Goal: Task Accomplishment & Management: Use online tool/utility

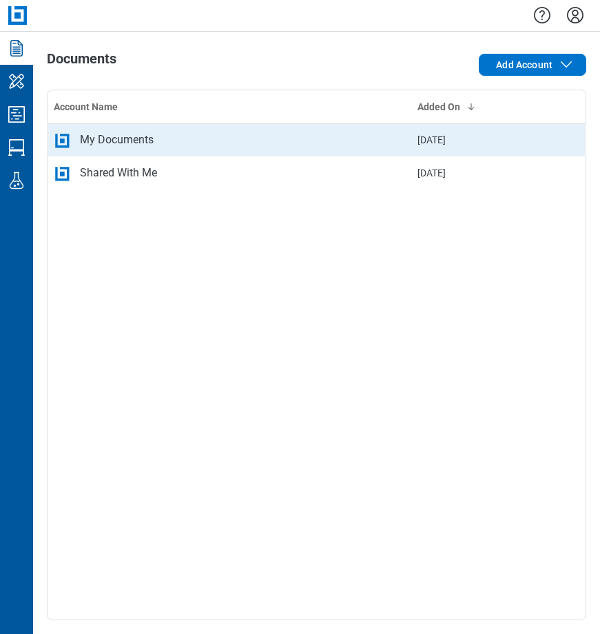
click at [215, 145] on div "My Documents" at bounding box center [230, 140] width 353 height 17
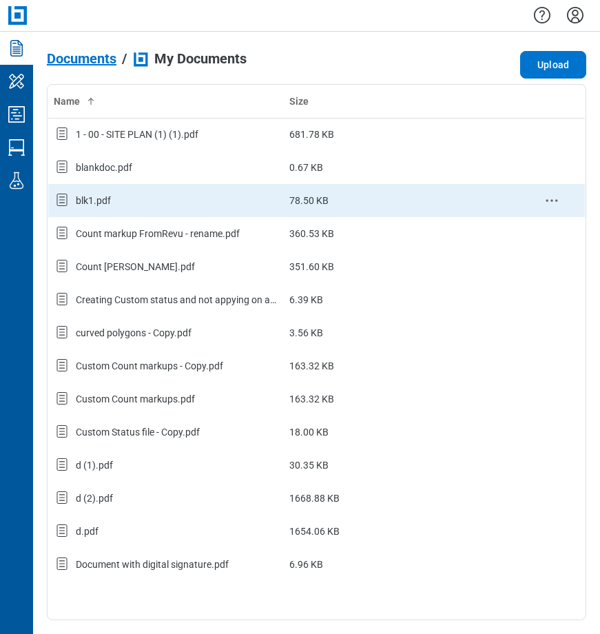
click at [145, 199] on div "blk1.pdf" at bounding box center [166, 201] width 225 height 18
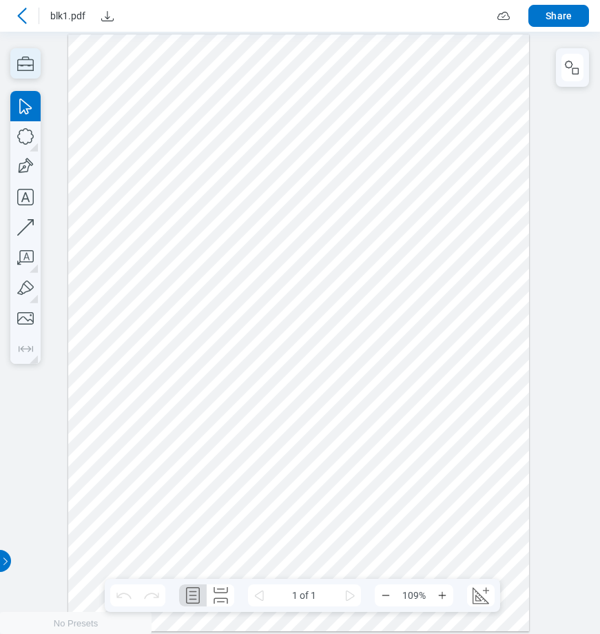
click at [17, 70] on icon "button" at bounding box center [25, 64] width 17 height 14
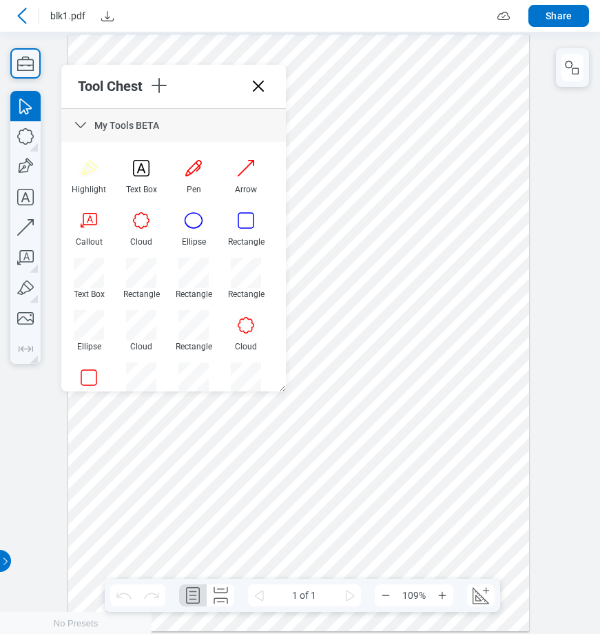
click at [80, 123] on icon at bounding box center [80, 125] width 17 height 17
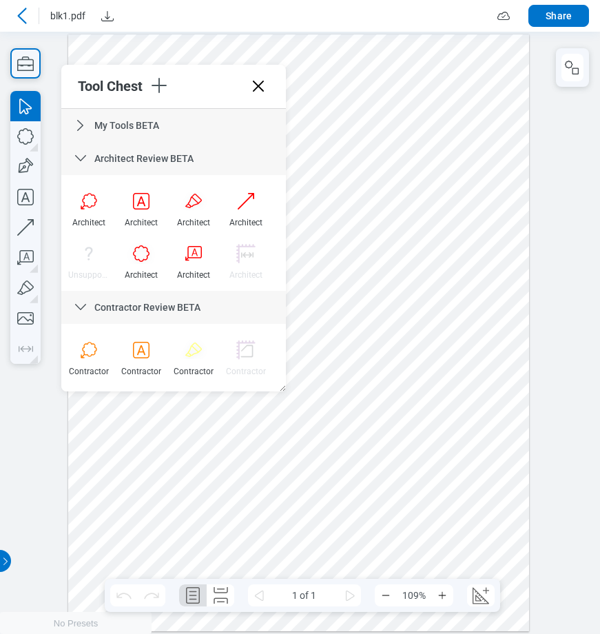
click at [79, 155] on icon at bounding box center [80, 158] width 17 height 17
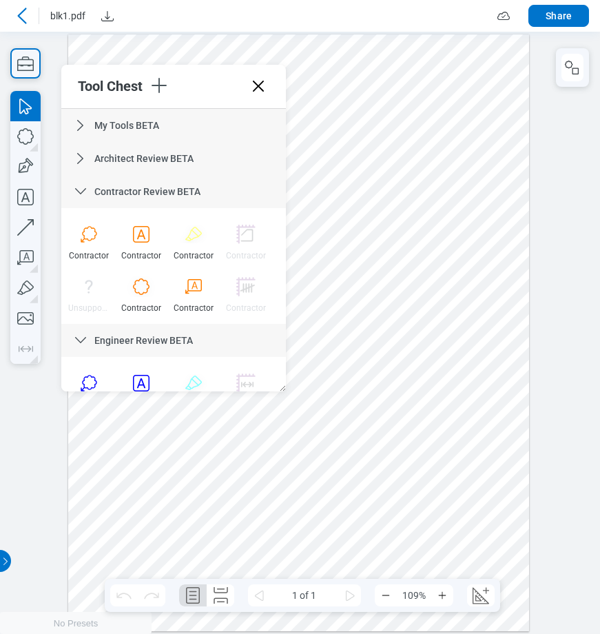
click at [79, 186] on icon at bounding box center [80, 191] width 17 height 17
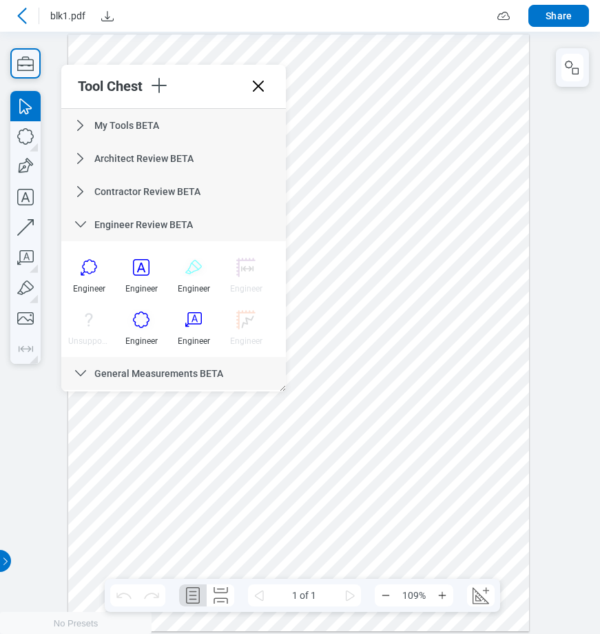
click at [83, 220] on icon at bounding box center [80, 224] width 17 height 17
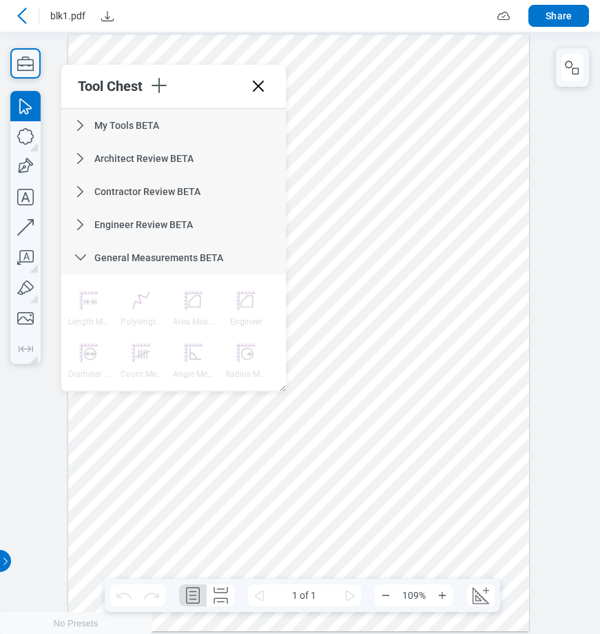
click at [81, 256] on icon at bounding box center [80, 258] width 17 height 17
click at [84, 289] on icon at bounding box center [80, 290] width 11 height 6
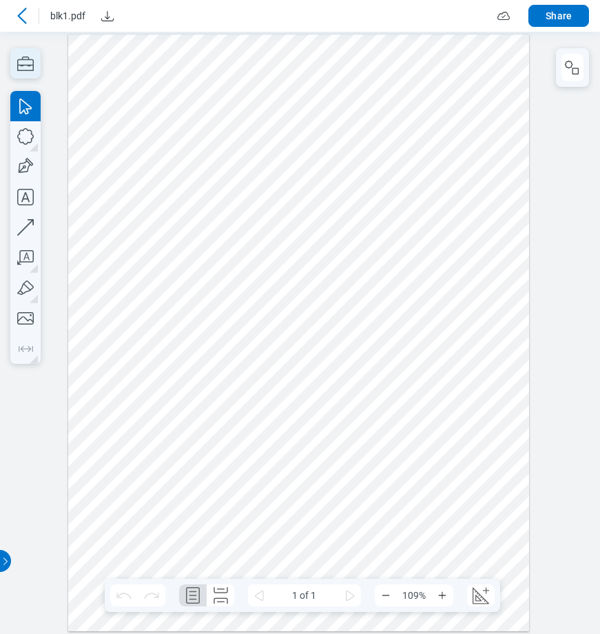
click at [33, 57] on icon "button" at bounding box center [25, 63] width 30 height 30
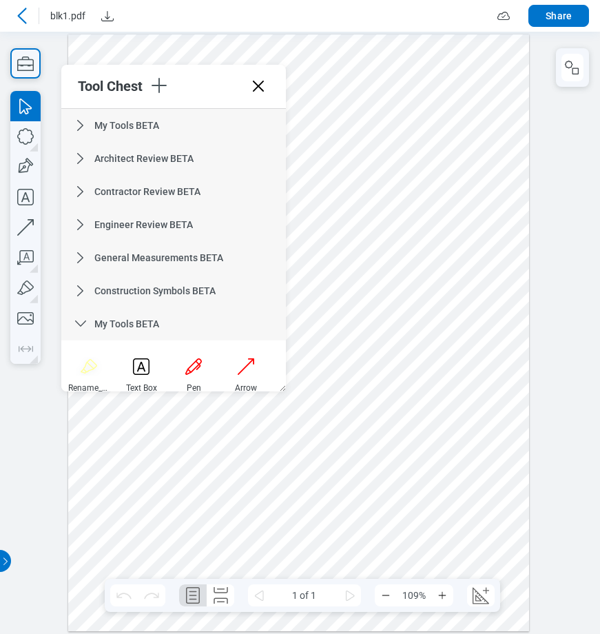
click at [82, 324] on icon at bounding box center [80, 324] width 11 height 6
click at [83, 350] on icon at bounding box center [80, 357] width 17 height 17
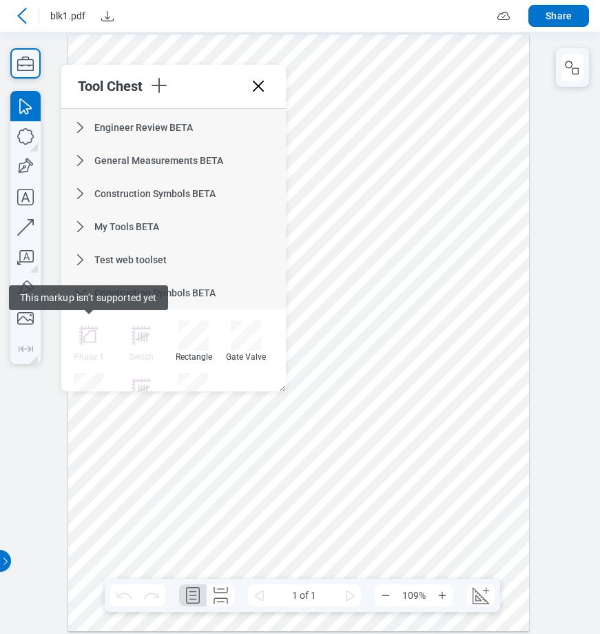
click at [252, 296] on div "Construction Symbols BETA" at bounding box center [173, 292] width 225 height 33
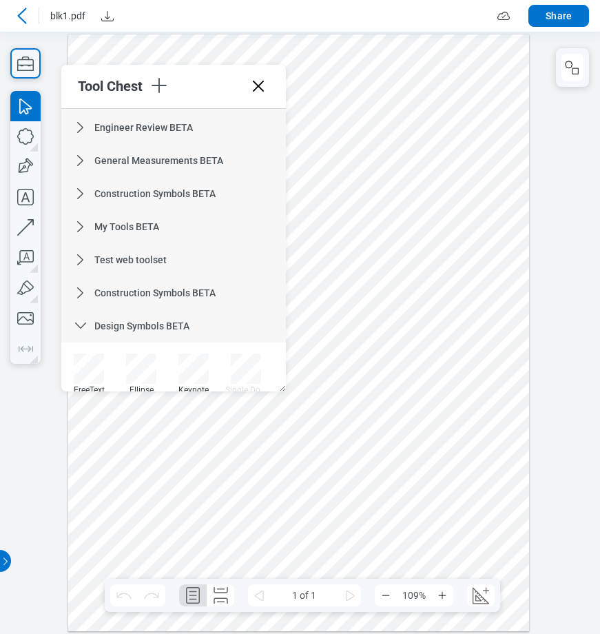
click at [175, 322] on span "Design Symbols BETA" at bounding box center [141, 326] width 95 height 11
click at [152, 356] on span "General Measurements BETA" at bounding box center [158, 359] width 129 height 11
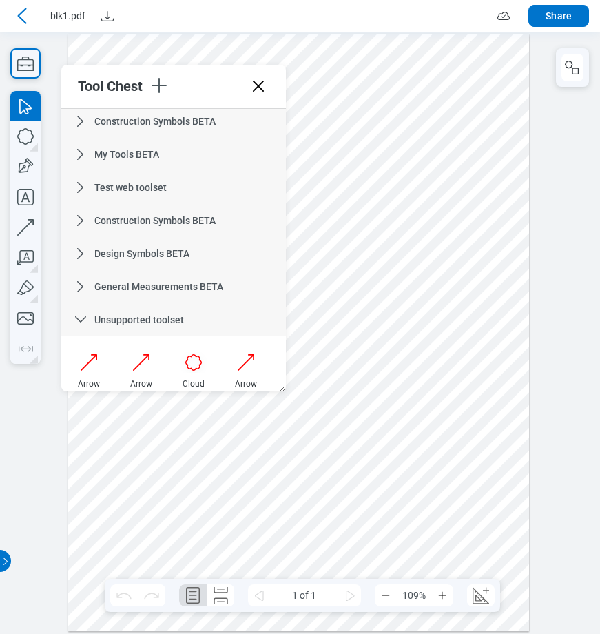
click at [148, 324] on span "Unsupported toolset" at bounding box center [139, 319] width 90 height 11
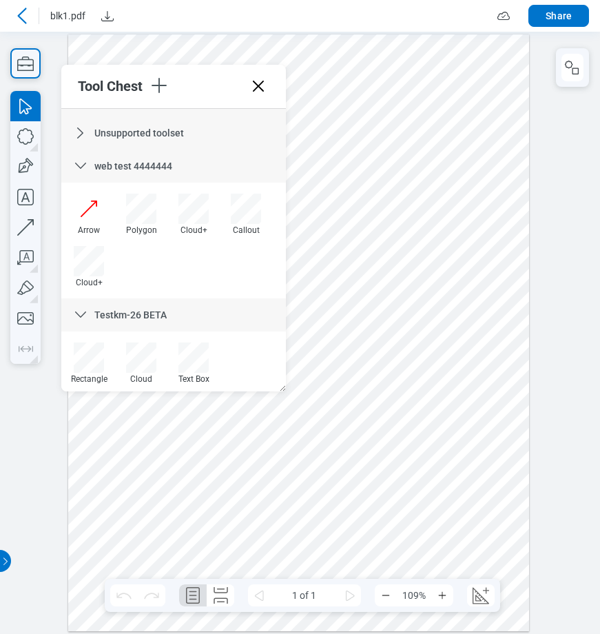
scroll to position [357, 0]
click at [138, 162] on span "web test 4444444" at bounding box center [133, 165] width 78 height 11
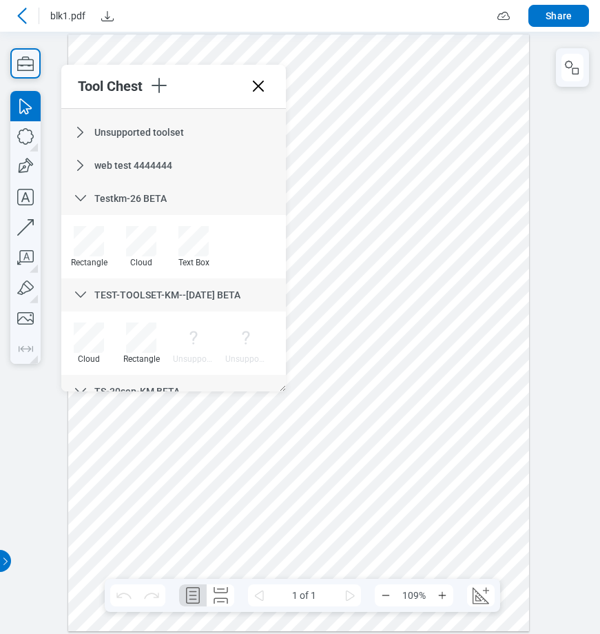
click at [140, 193] on span "Testkm-26 BETA" at bounding box center [130, 198] width 72 height 11
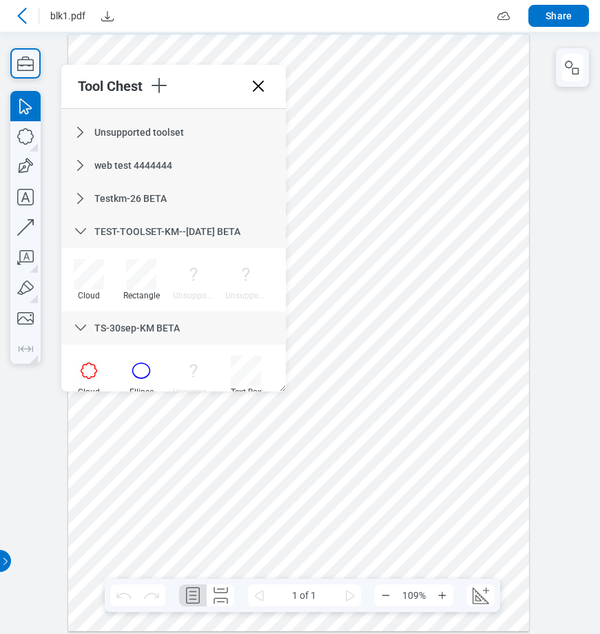
click at [145, 230] on span "TEST-TOOLSET-KM--[DATE] BETA" at bounding box center [167, 231] width 146 height 11
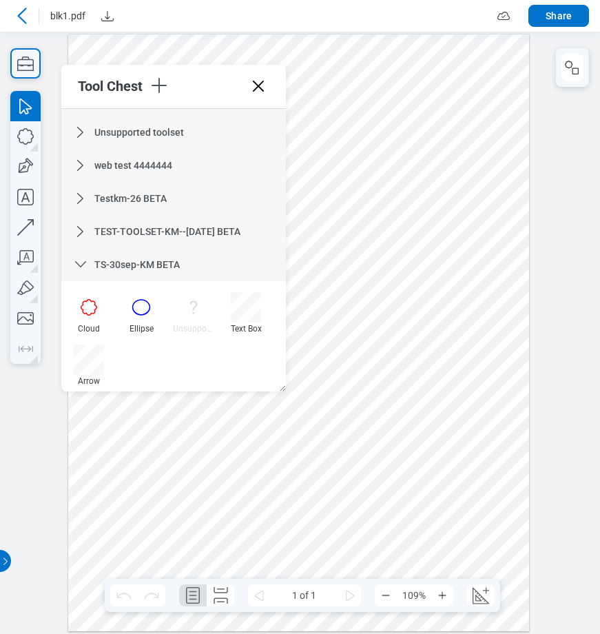
click at [145, 263] on span "TS-30sep-KM BETA" at bounding box center [136, 264] width 85 height 11
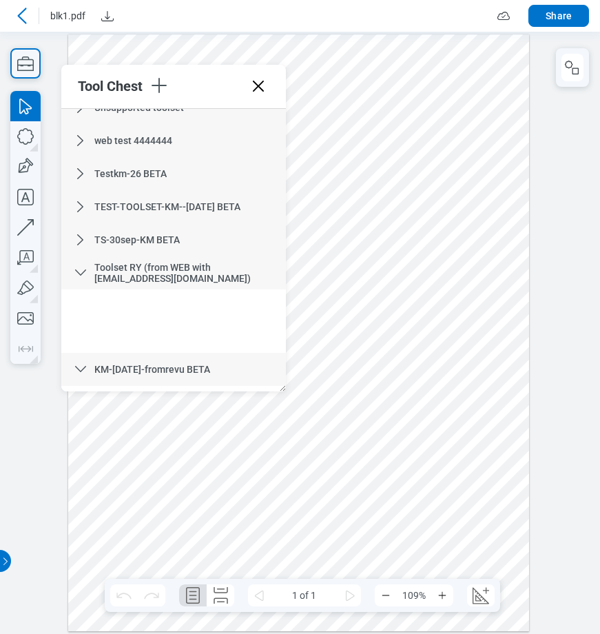
scroll to position [421, 0]
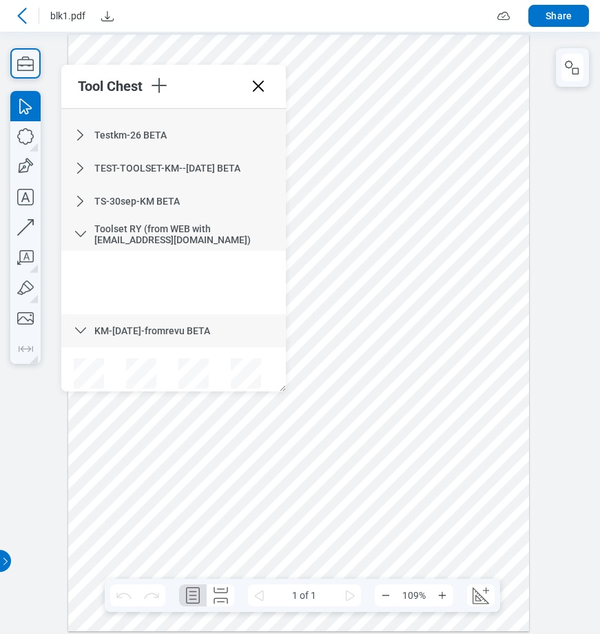
click at [152, 238] on span "Toolset RY (from WEB with [EMAIL_ADDRESS][DOMAIN_NAME])" at bounding box center [172, 234] width 156 height 22
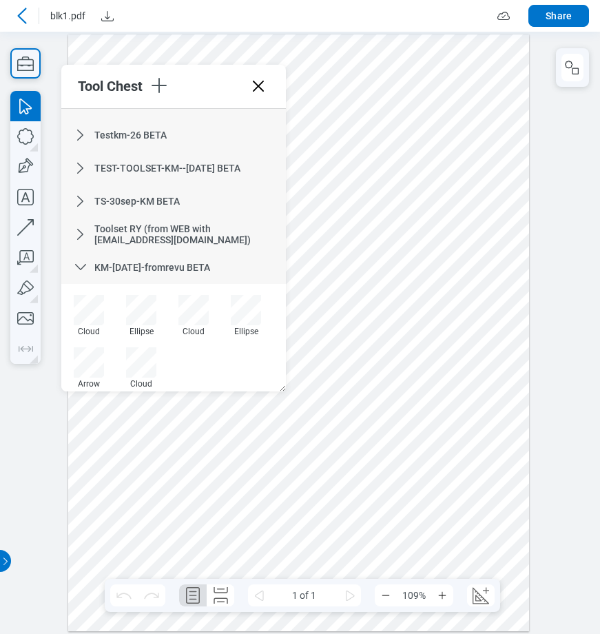
click at [146, 262] on span "KM-[DATE]-fromrevu BETA" at bounding box center [152, 267] width 116 height 11
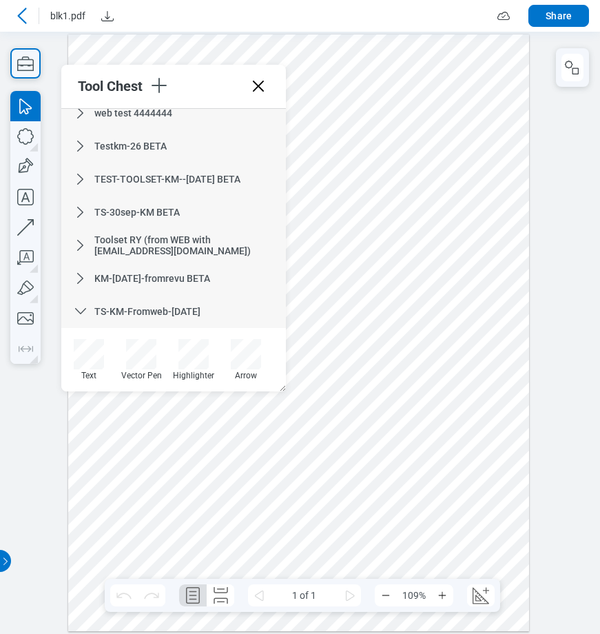
click at [164, 311] on span "TS-KM-Fromweb-[DATE]" at bounding box center [147, 311] width 106 height 11
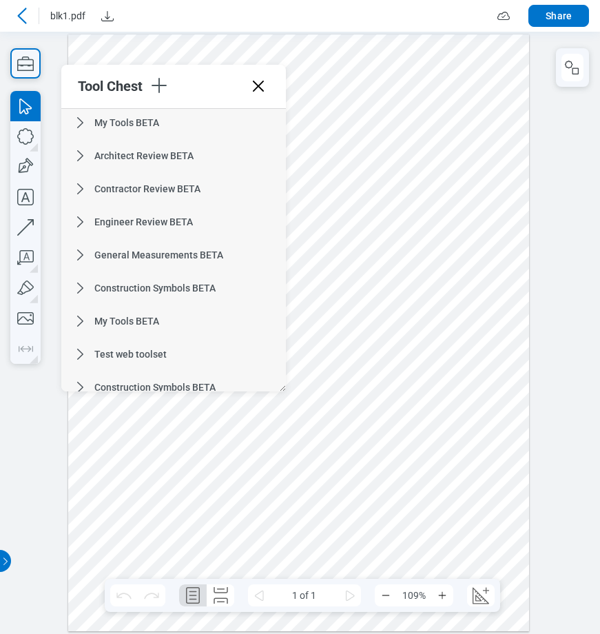
scroll to position [0, 0]
